Goal: Information Seeking & Learning: Compare options

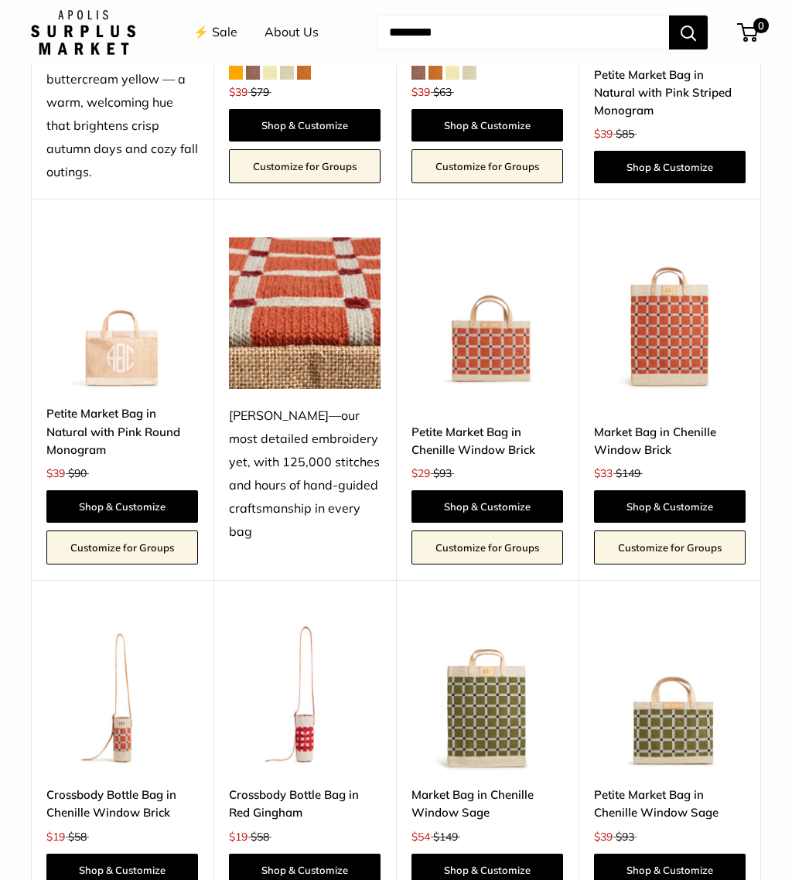
scroll to position [2367, 0]
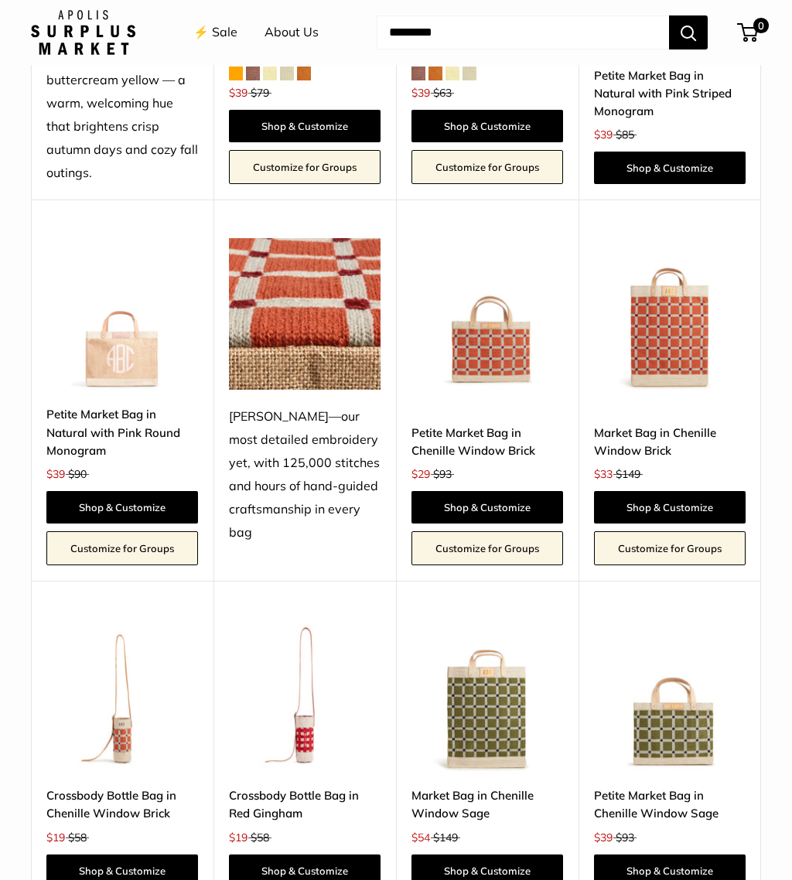
click at [666, 788] on link "Petite Market Bag in Chenille Window Sage" at bounding box center [670, 805] width 152 height 36
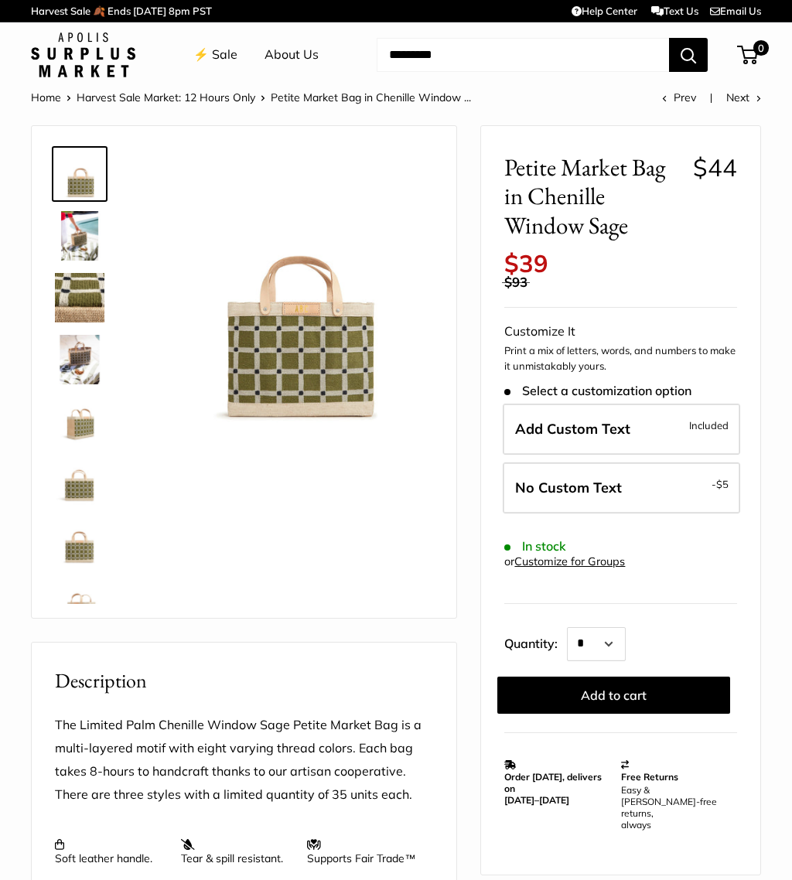
click at [87, 233] on img at bounding box center [79, 235] width 49 height 49
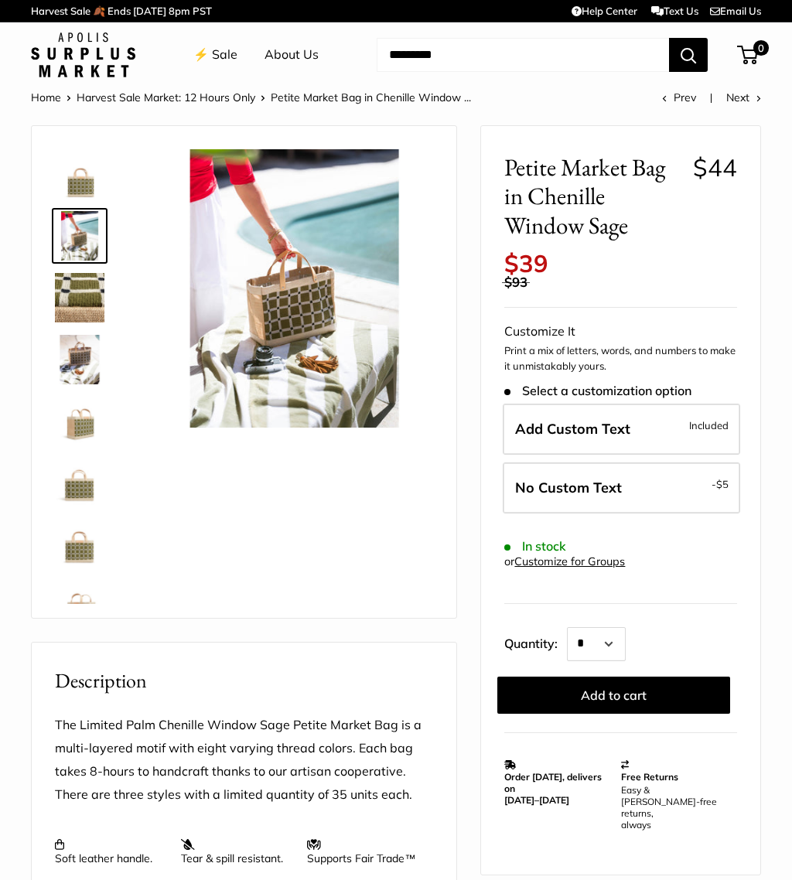
click at [79, 300] on img at bounding box center [79, 297] width 49 height 49
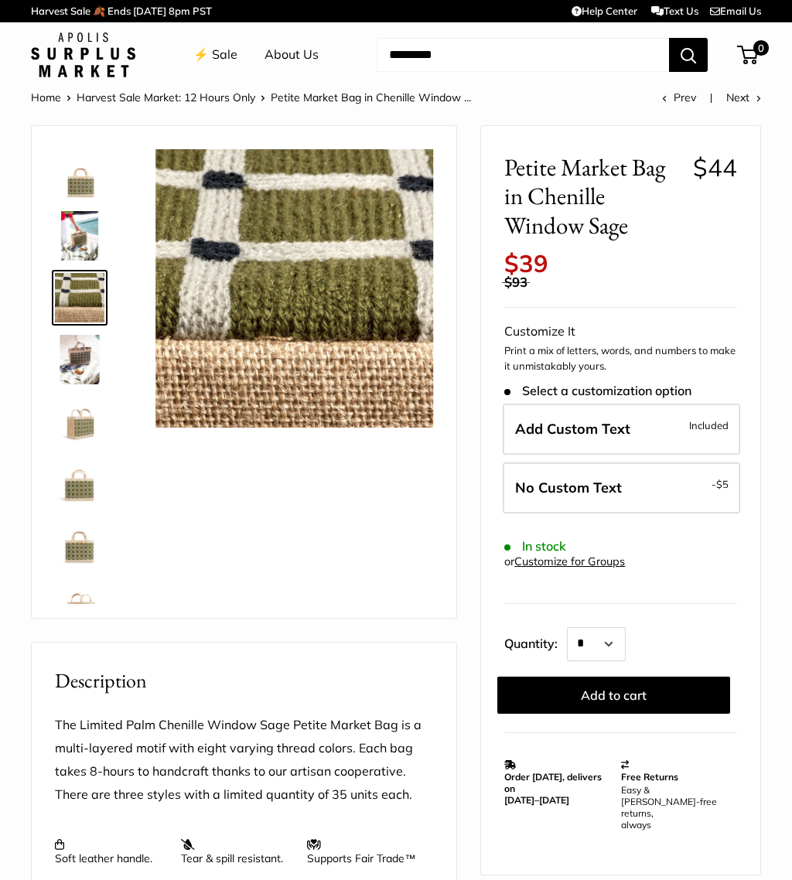
click at [84, 353] on img at bounding box center [79, 359] width 49 height 49
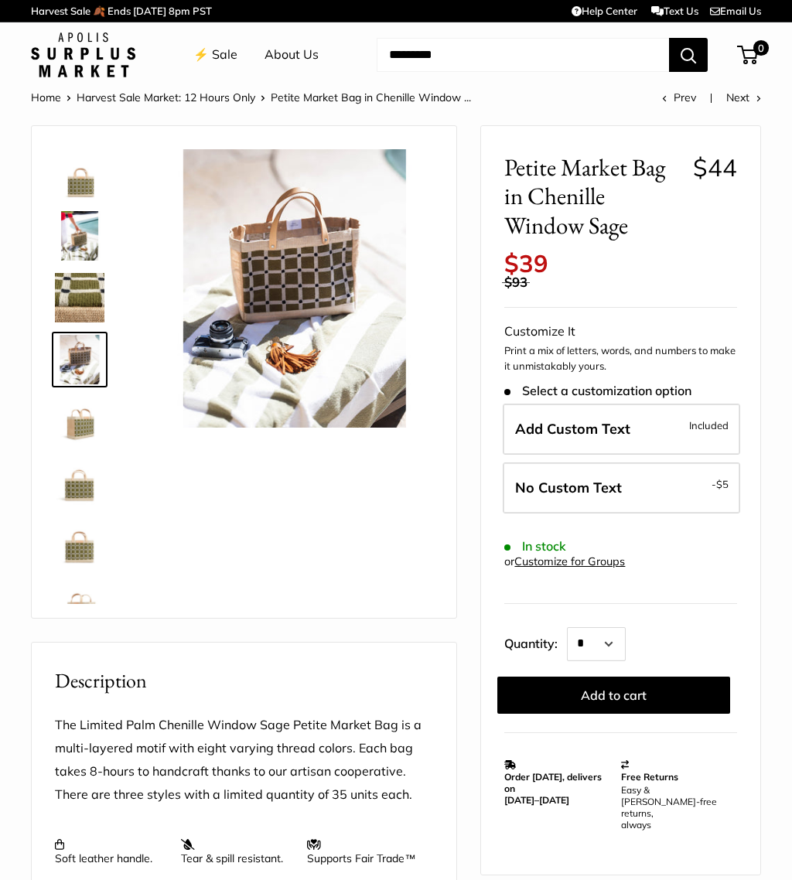
click at [78, 424] on img at bounding box center [79, 421] width 49 height 49
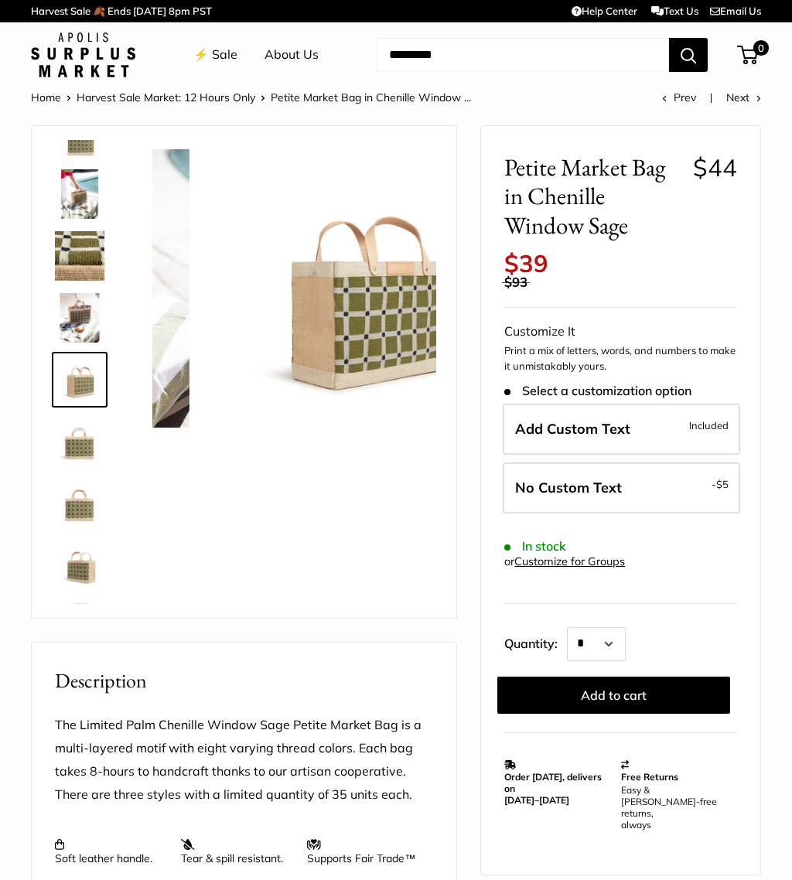
scroll to position [48, 0]
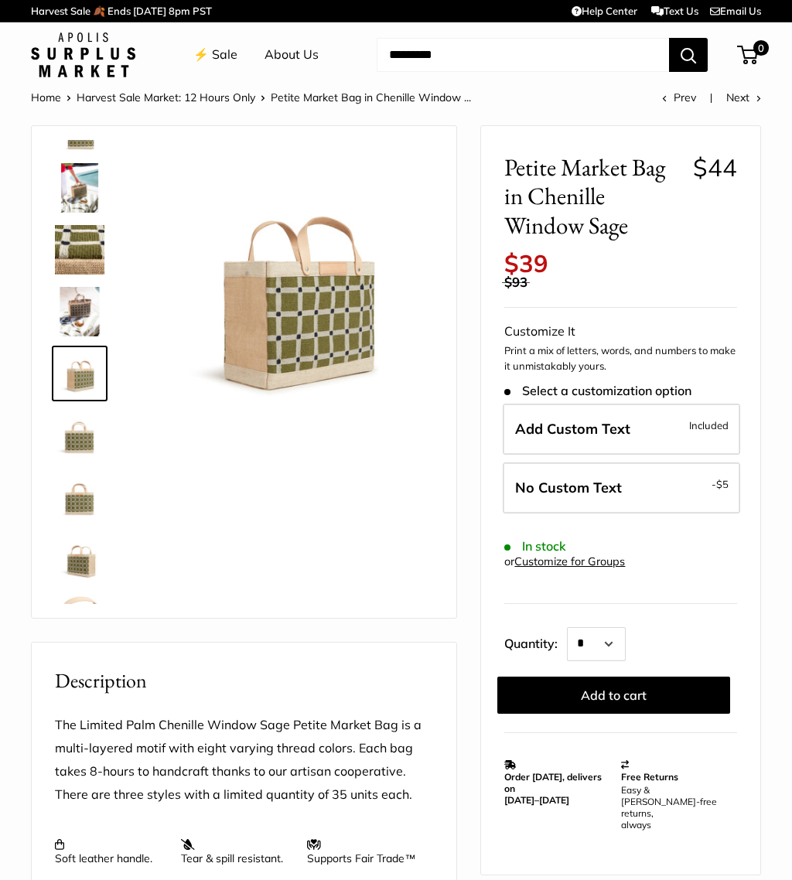
click at [84, 443] on img at bounding box center [79, 435] width 49 height 49
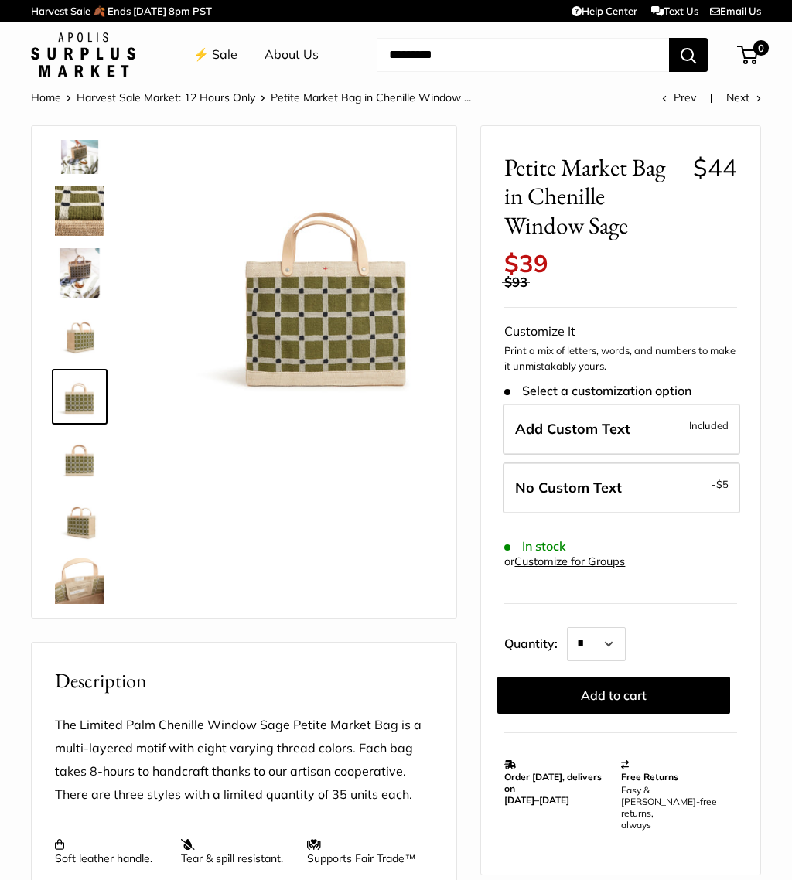
scroll to position [99, 0]
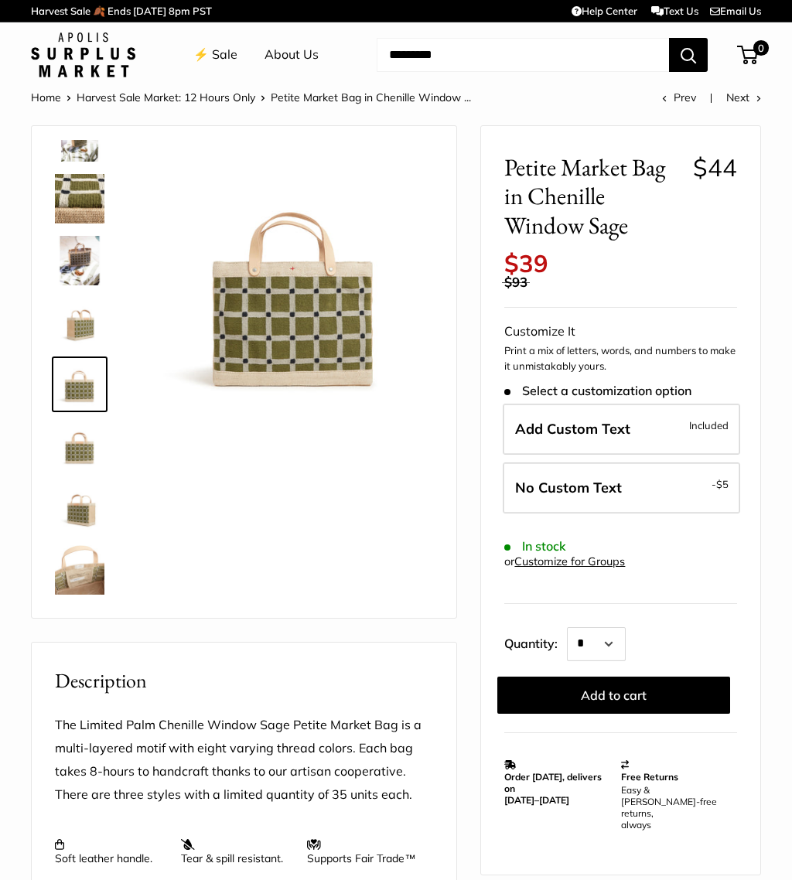
click at [84, 576] on img at bounding box center [79, 569] width 49 height 49
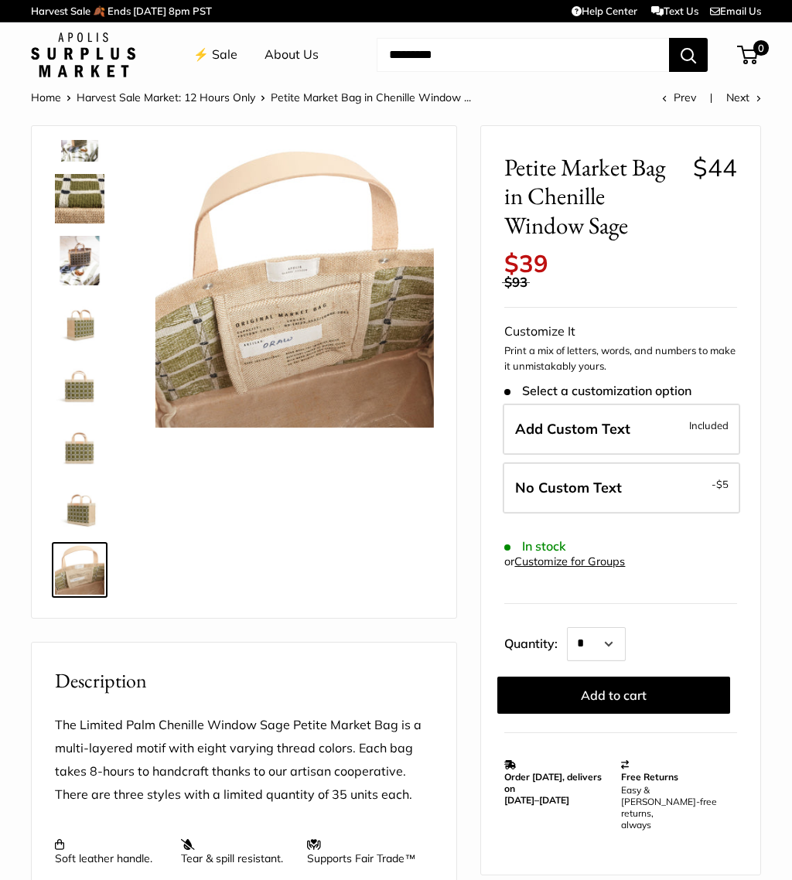
click at [95, 513] on img at bounding box center [79, 507] width 49 height 49
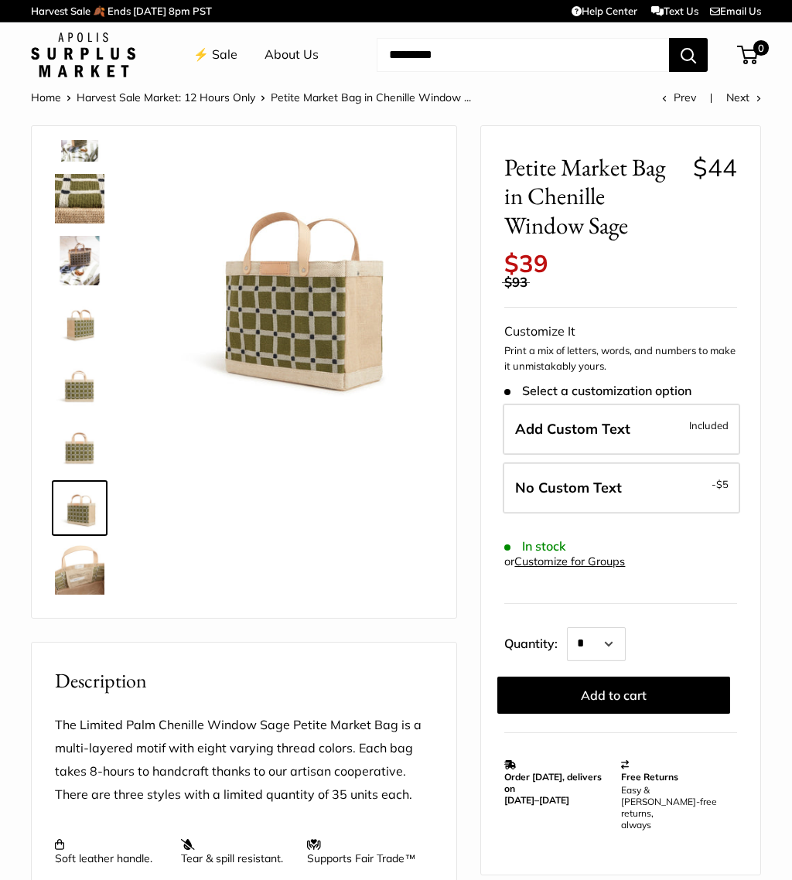
click at [87, 456] on img at bounding box center [79, 446] width 49 height 49
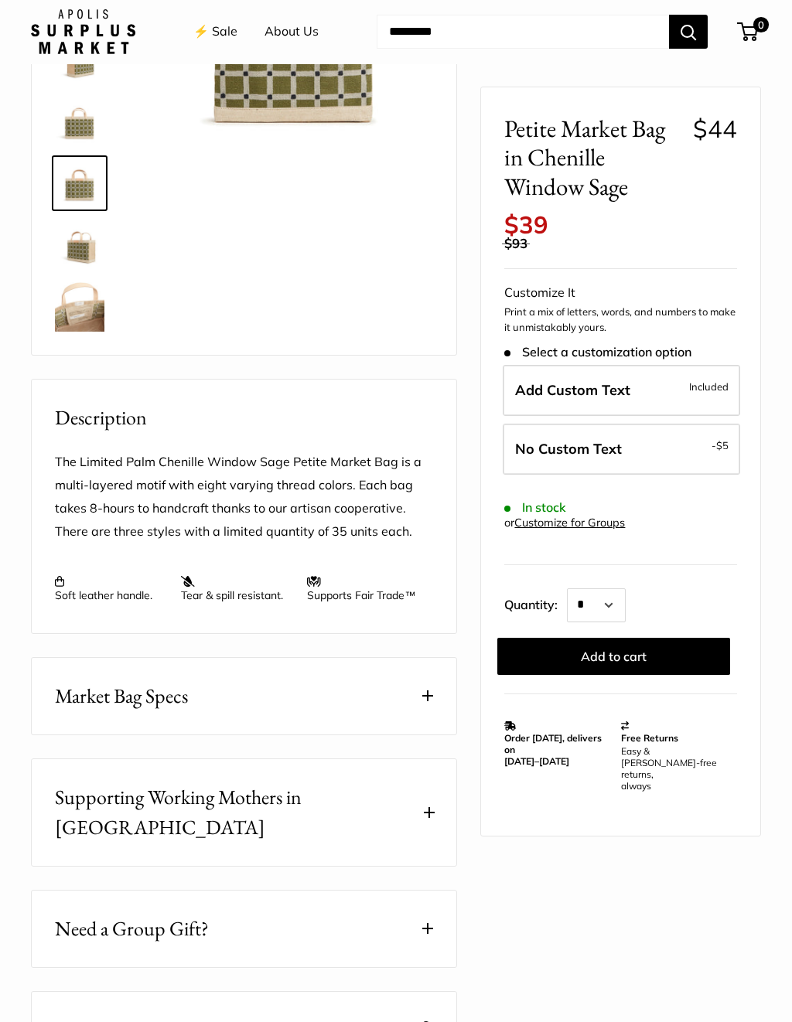
scroll to position [263, 0]
click at [428, 704] on button "Market Bag Specs" at bounding box center [244, 696] width 425 height 77
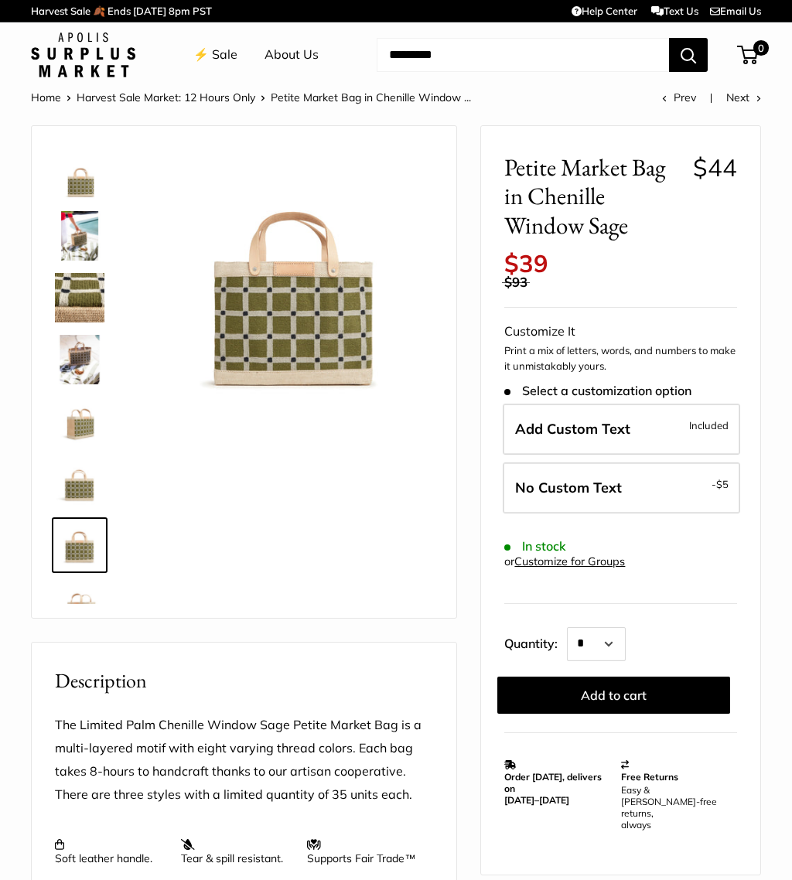
scroll to position [0, 0]
click at [81, 230] on img at bounding box center [79, 235] width 49 height 49
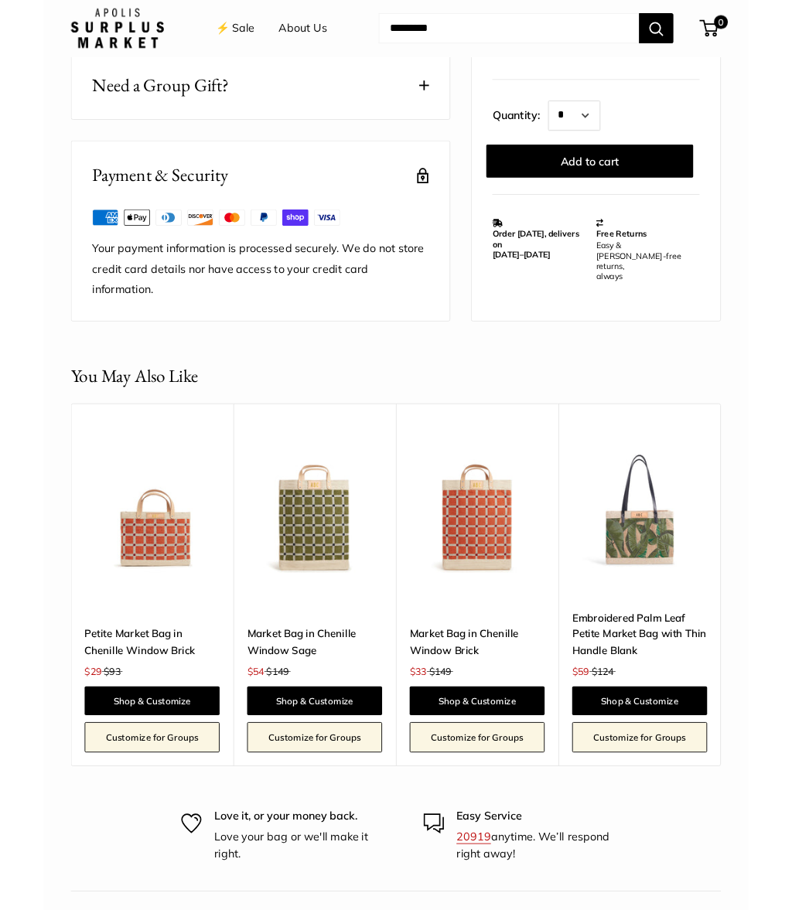
scroll to position [1276, 0]
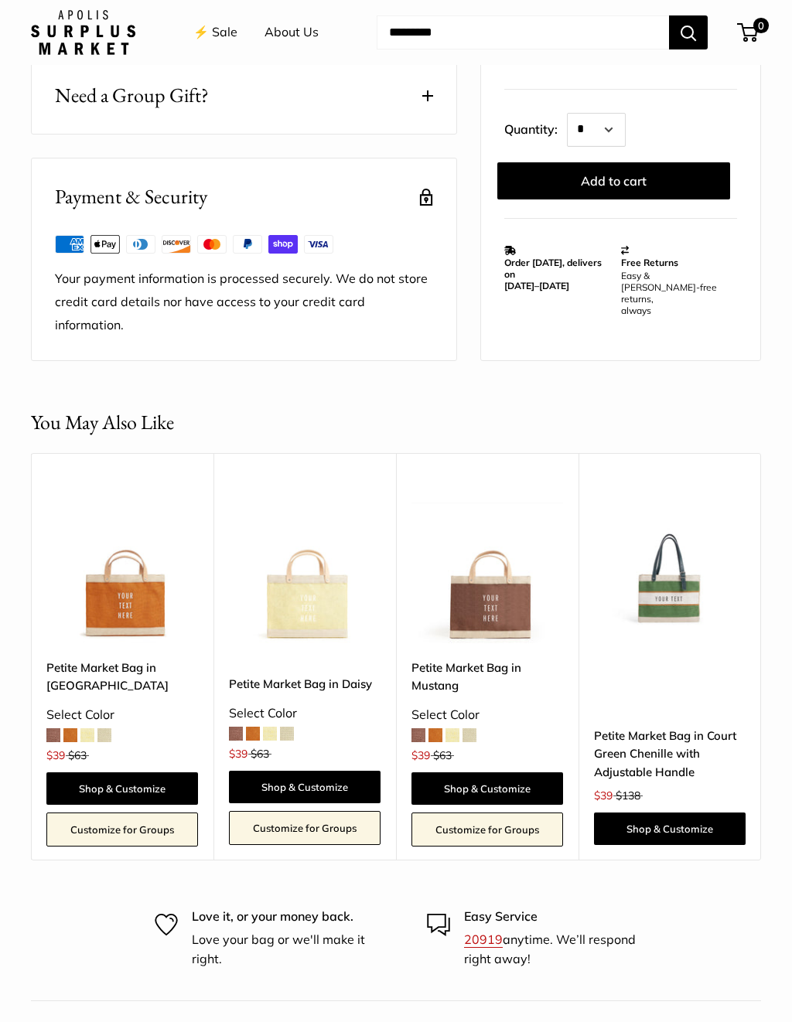
click at [671, 727] on link "Petite Market Bag in Court Green Chenille with Adjustable Handle" at bounding box center [670, 754] width 152 height 54
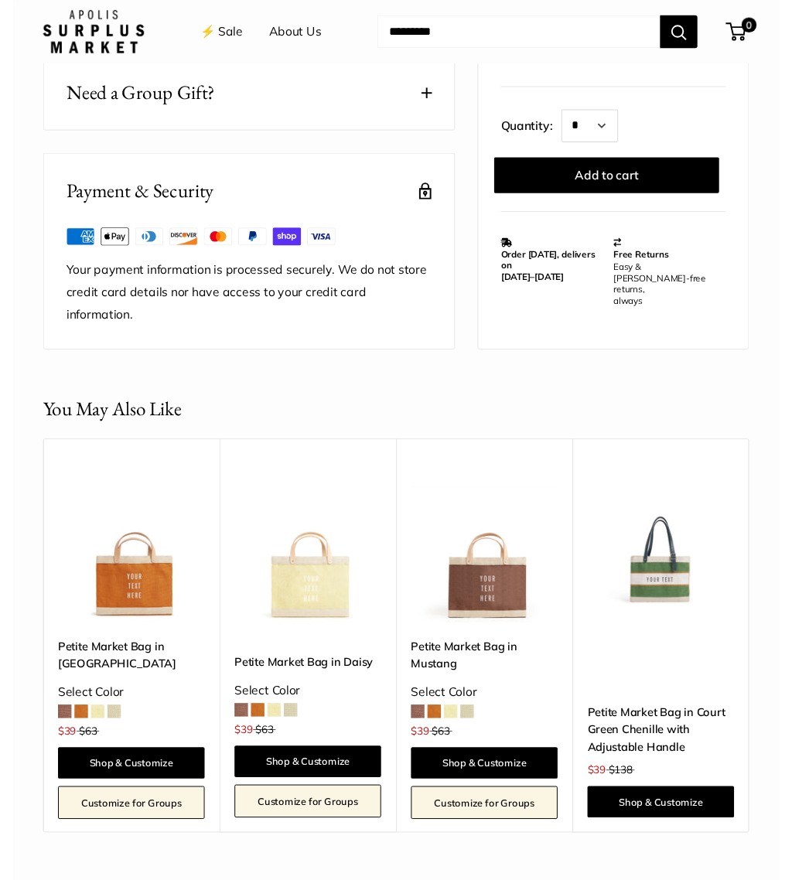
scroll to position [1435, 0]
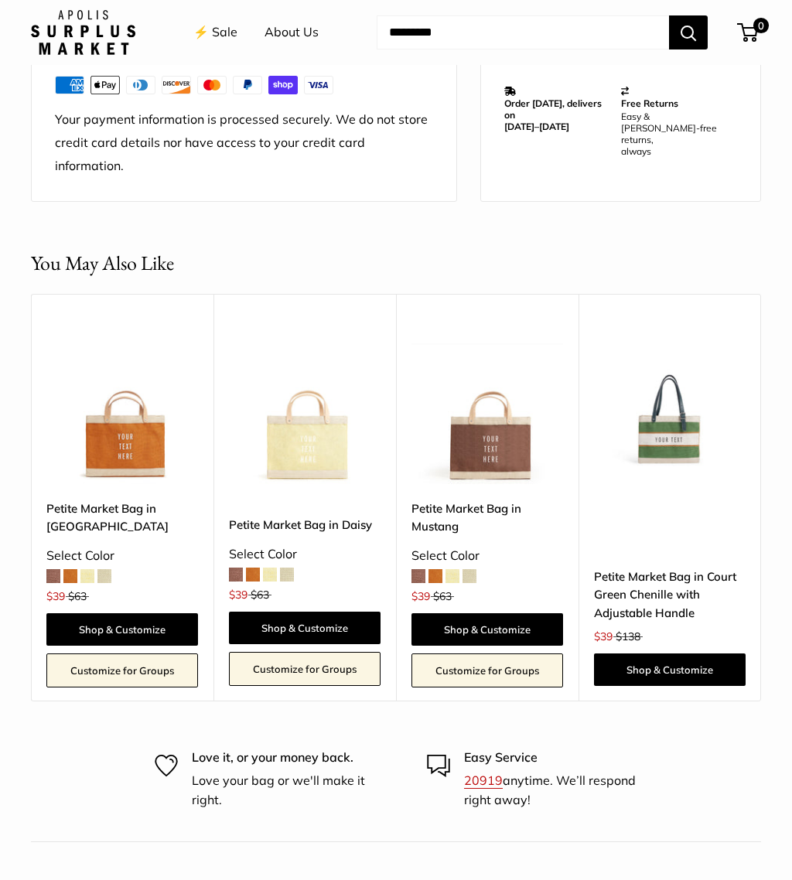
click at [493, 613] on link "Shop & Customize" at bounding box center [487, 629] width 152 height 32
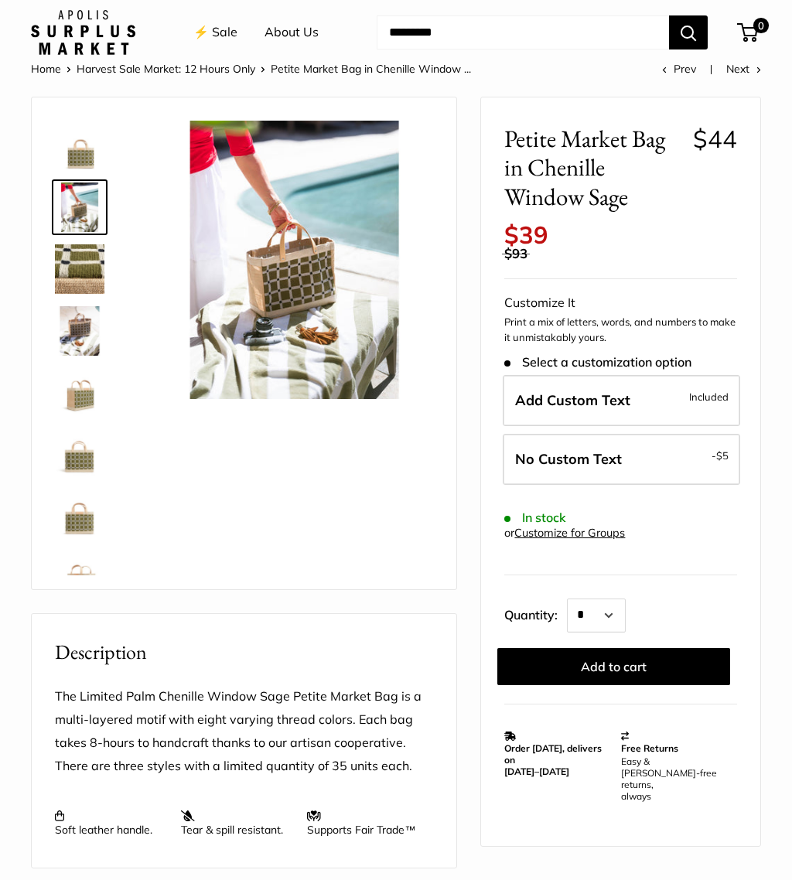
scroll to position [0, 0]
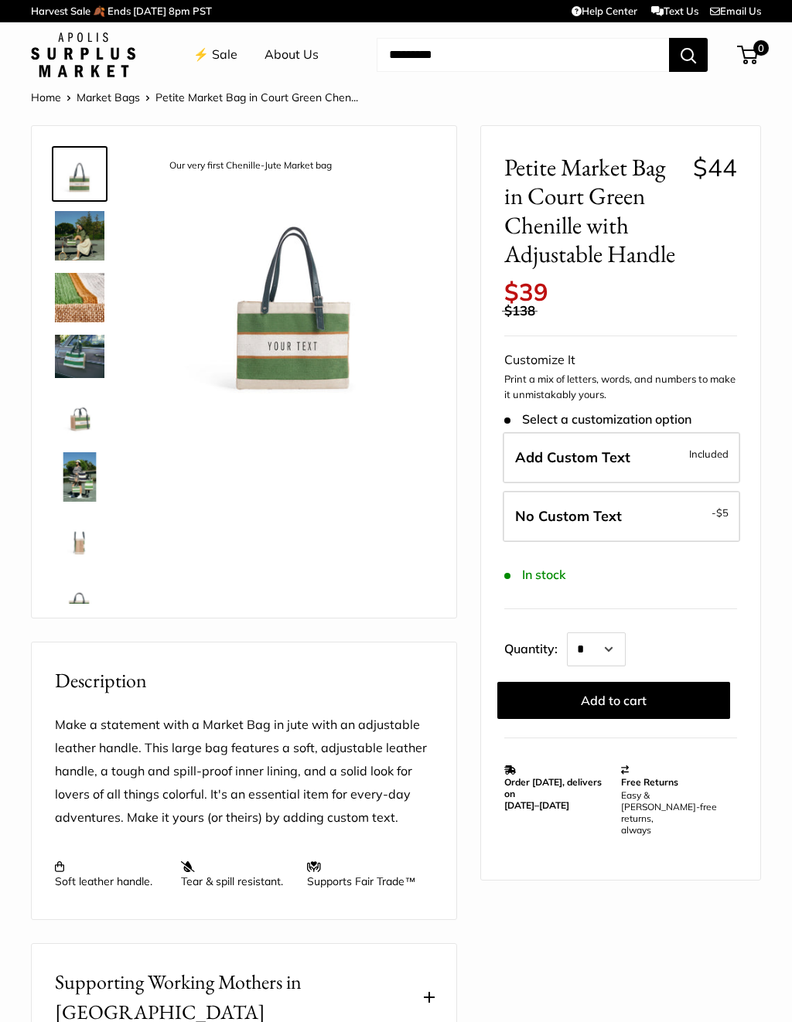
click at [79, 238] on img at bounding box center [79, 235] width 49 height 49
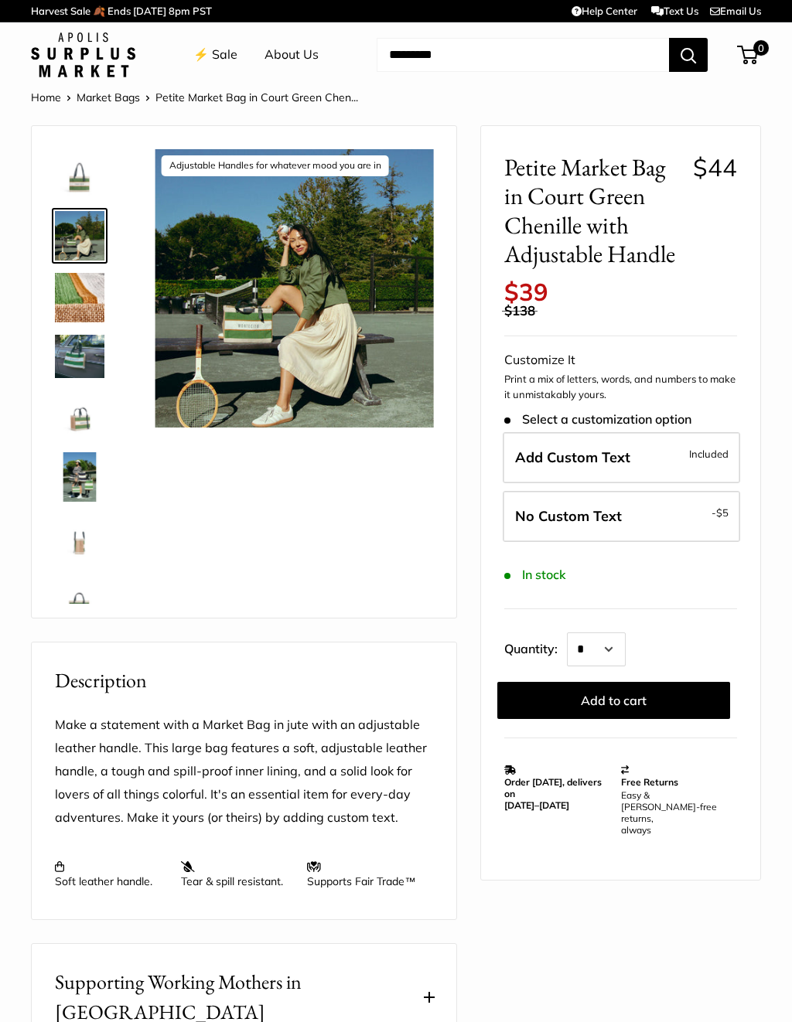
click at [95, 365] on img at bounding box center [79, 356] width 49 height 43
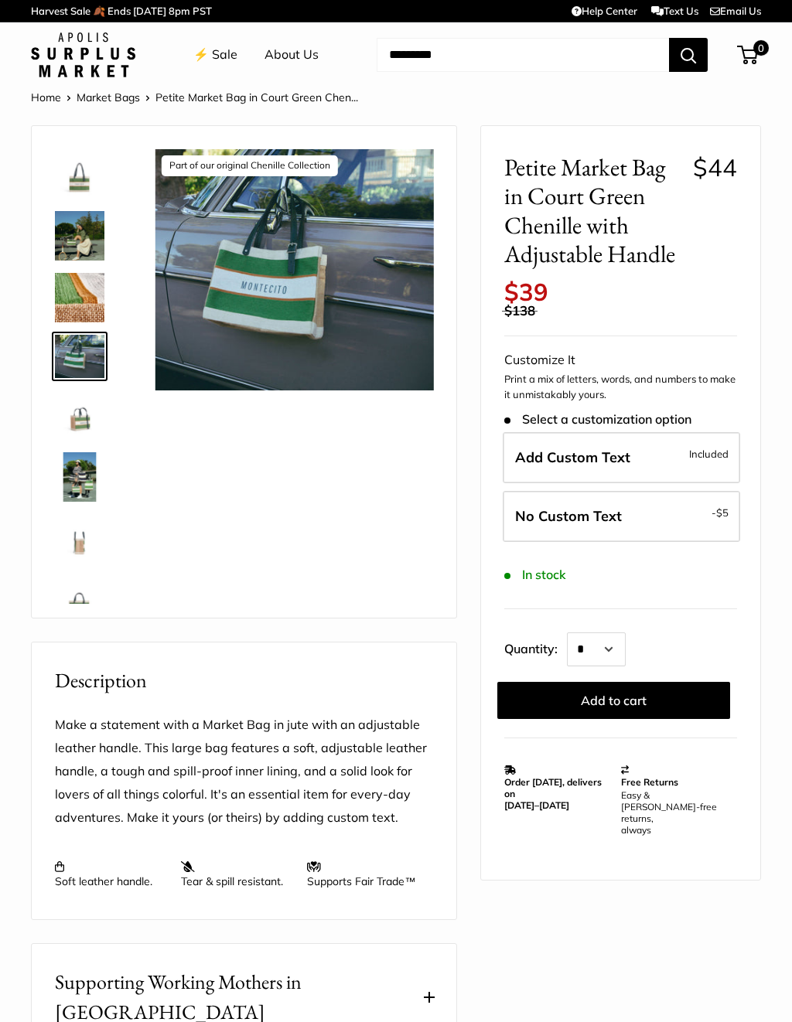
click at [80, 421] on img at bounding box center [79, 415] width 49 height 49
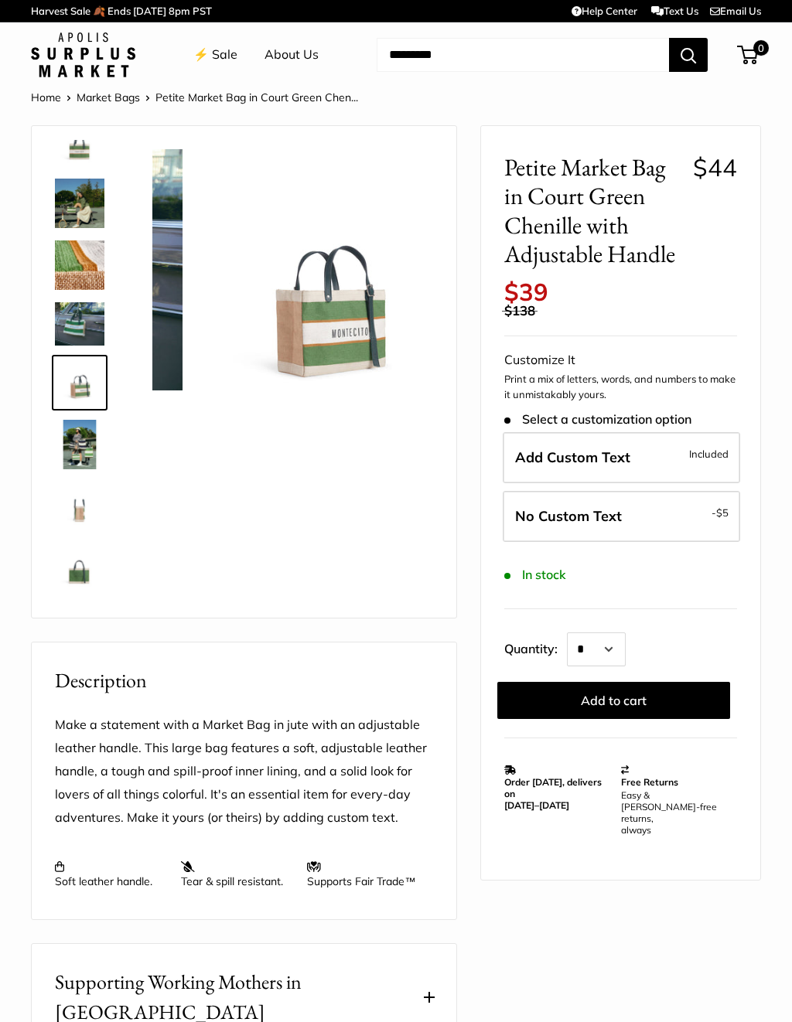
scroll to position [41, 0]
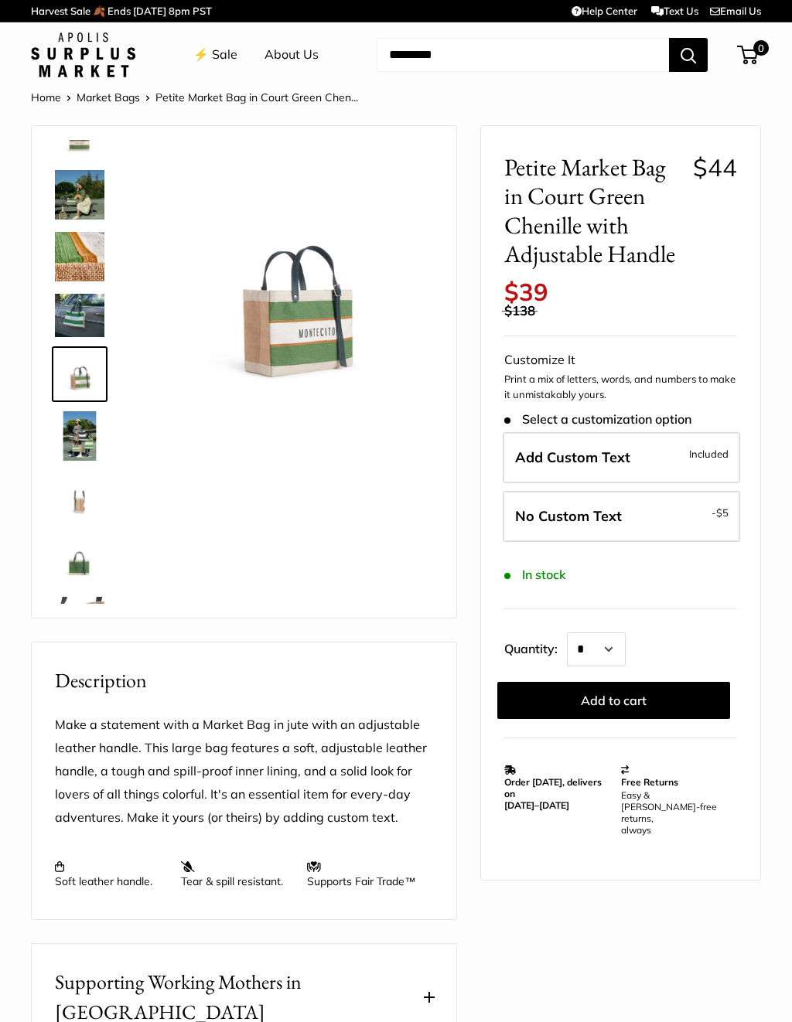
click at [86, 439] on img at bounding box center [79, 435] width 49 height 49
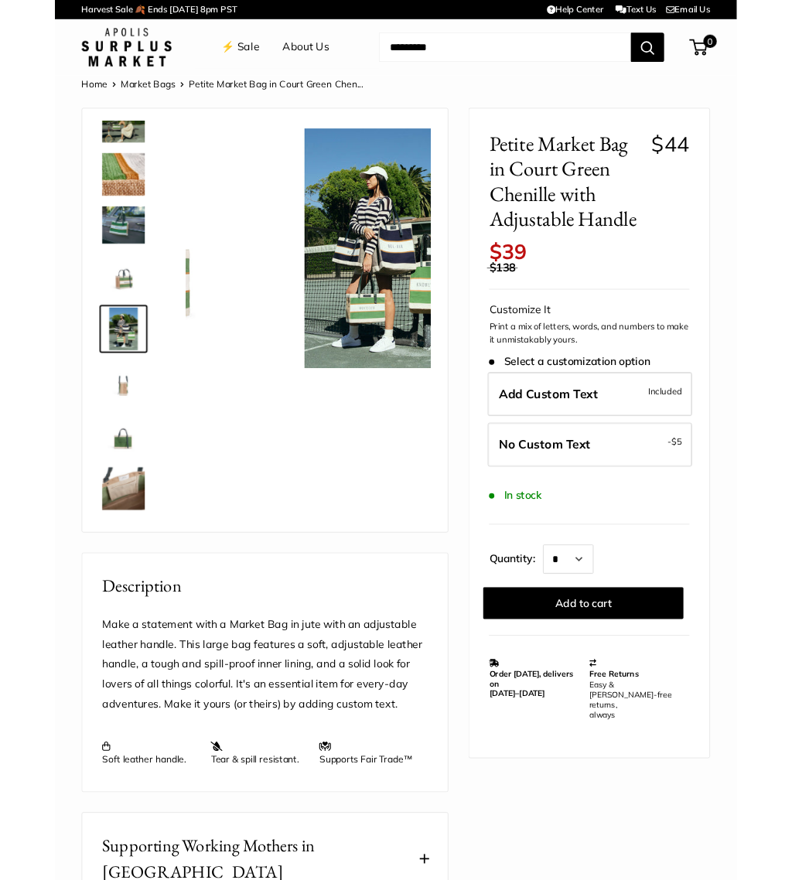
scroll to position [103, 0]
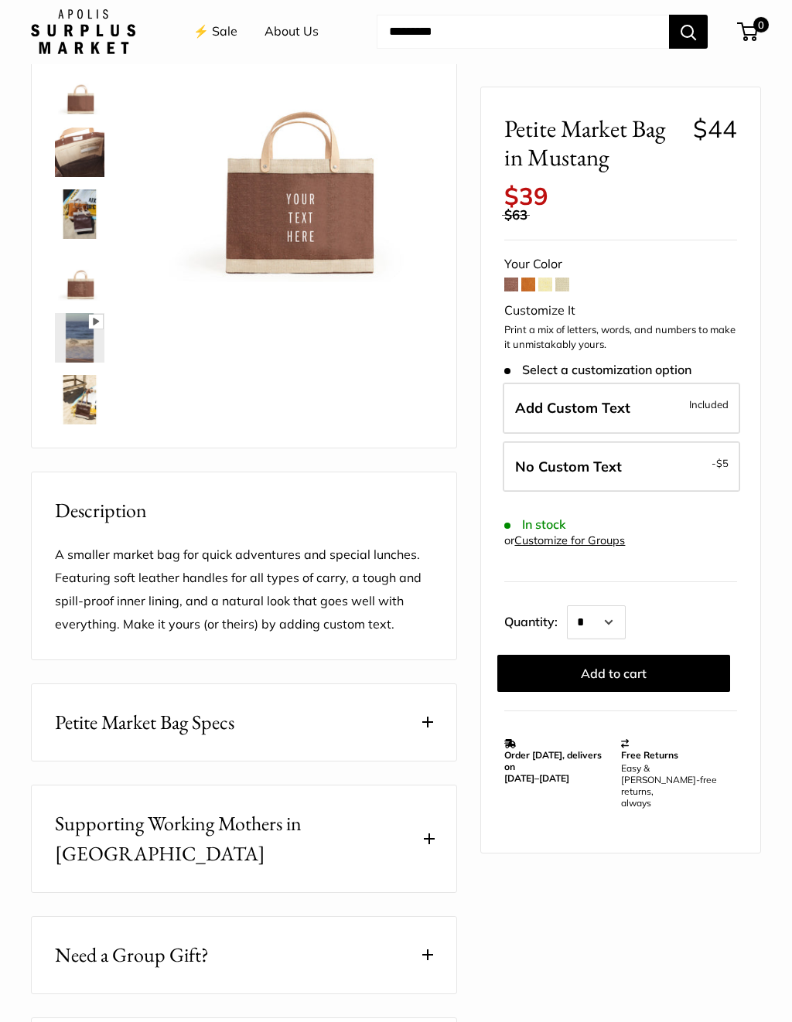
scroll to position [145, 0]
click at [437, 727] on button "Petite Market Bag Specs" at bounding box center [244, 722] width 425 height 77
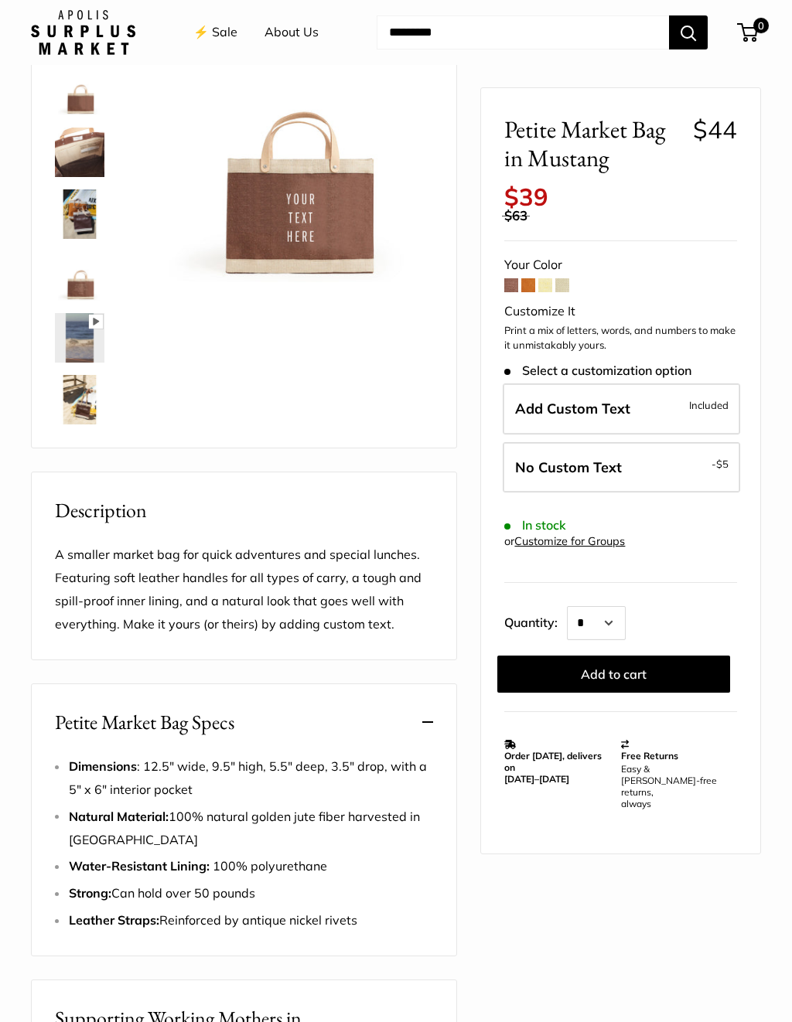
click at [88, 210] on img at bounding box center [79, 213] width 49 height 49
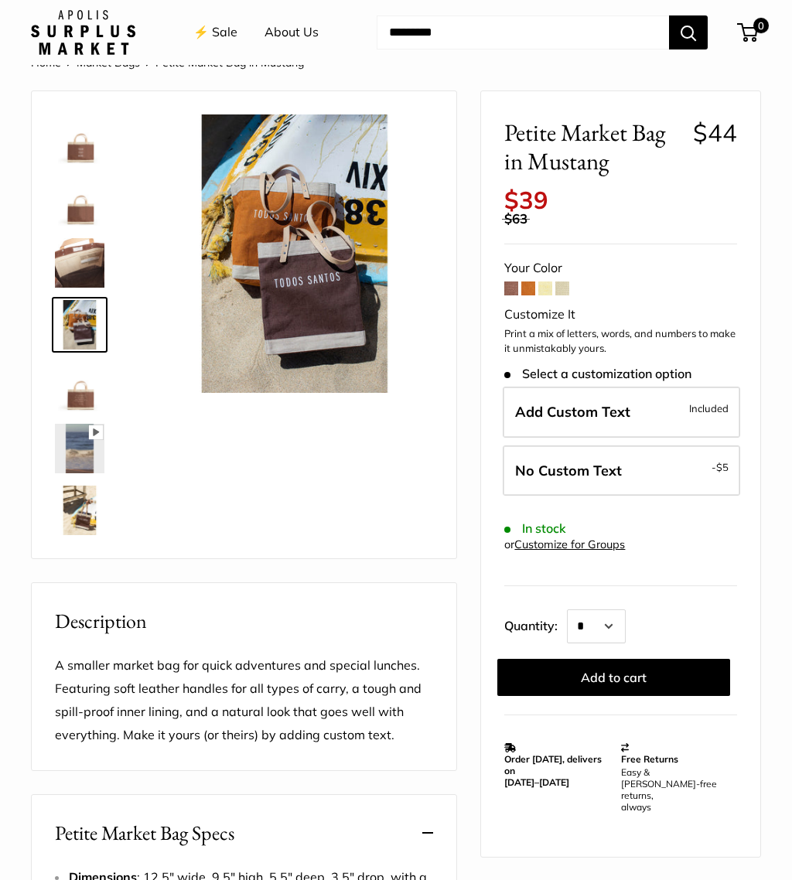
scroll to position [34, 0]
click at [78, 503] on img at bounding box center [79, 510] width 49 height 49
